Goal: Task Accomplishment & Management: Manage account settings

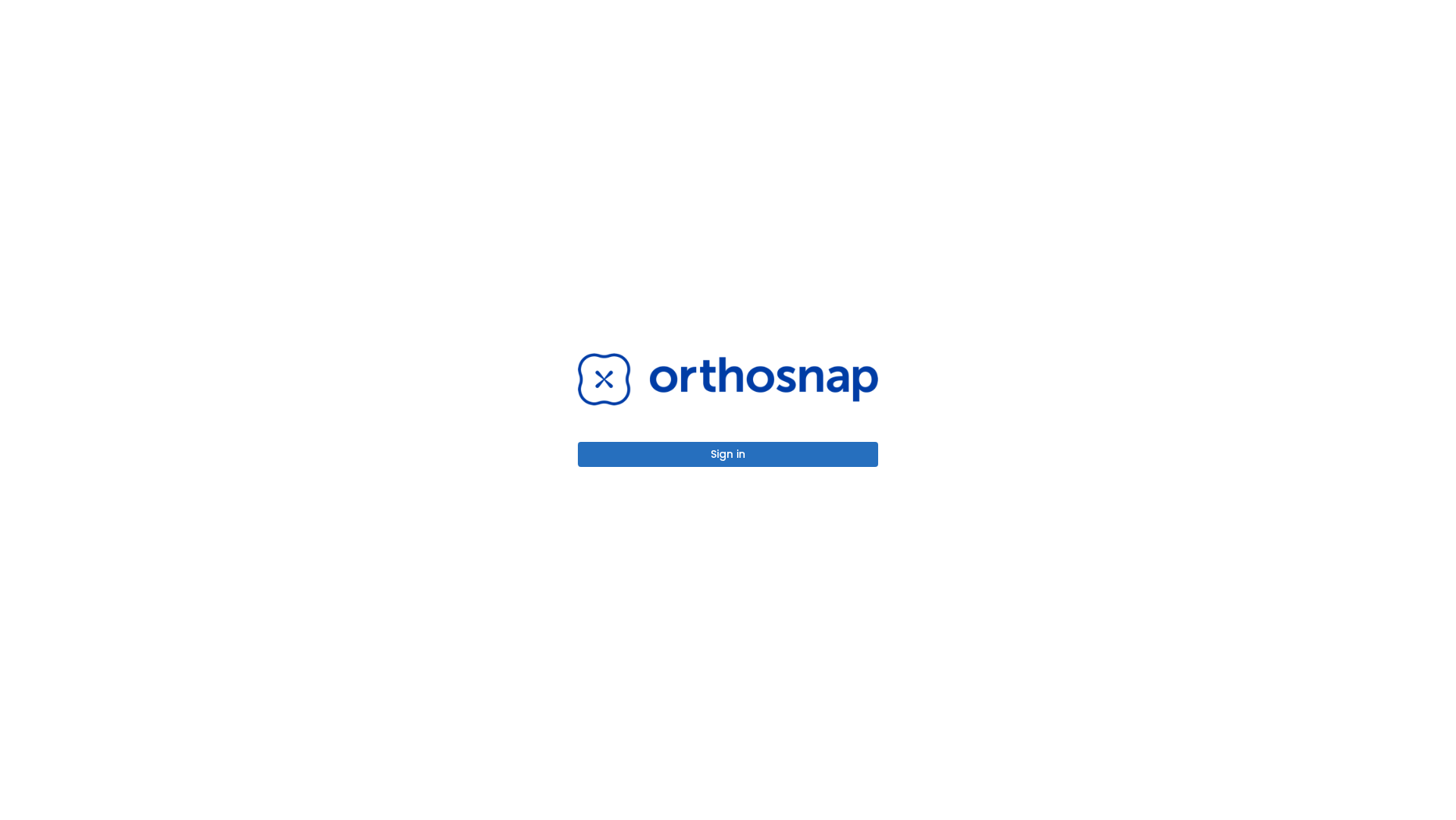
click at [728, 454] on button "Sign in" at bounding box center [728, 455] width 301 height 25
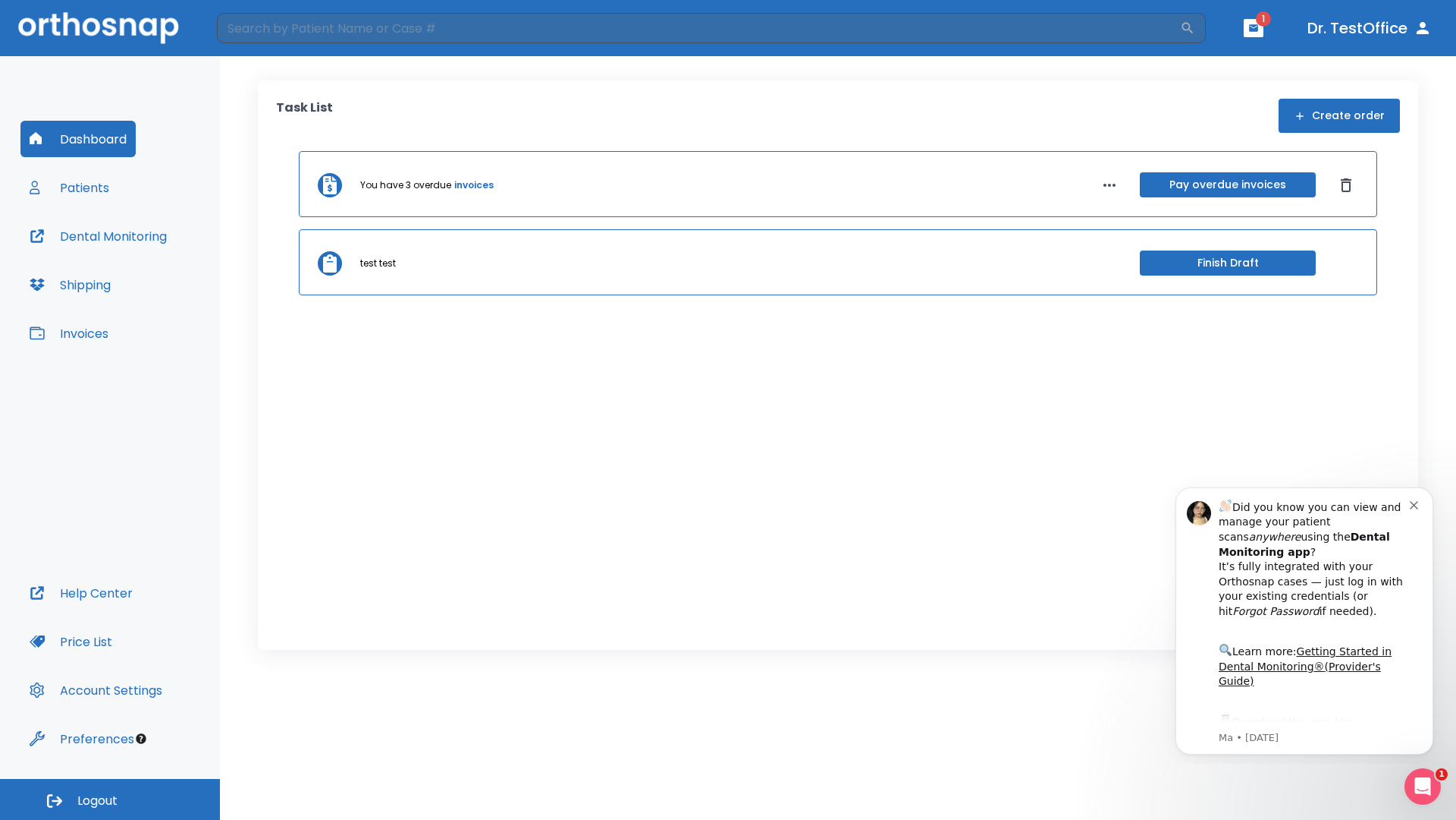
click at [110, 799] on span "Logout" at bounding box center [97, 801] width 40 height 17
